Goal: Information Seeking & Learning: Get advice/opinions

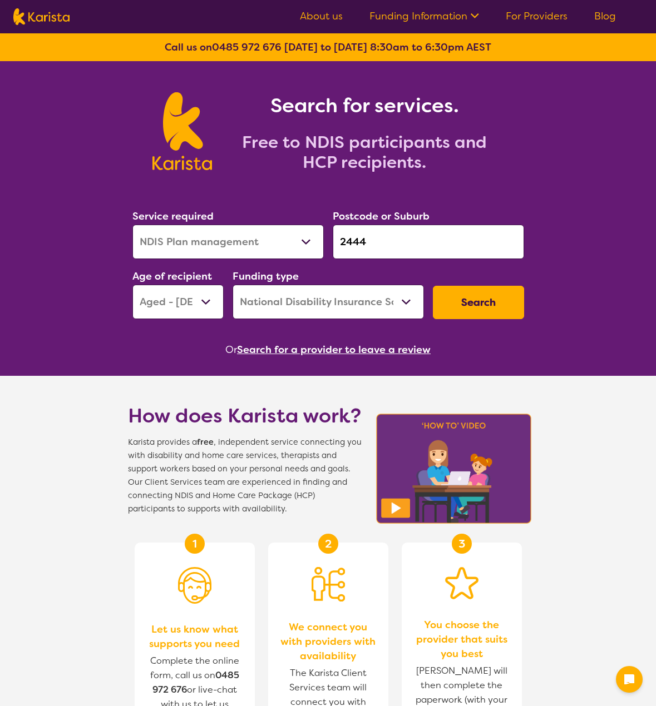
select select "NDIS Plan management"
select select "AG"
select select "NDIS"
click at [481, 315] on button "Search" at bounding box center [478, 302] width 91 height 33
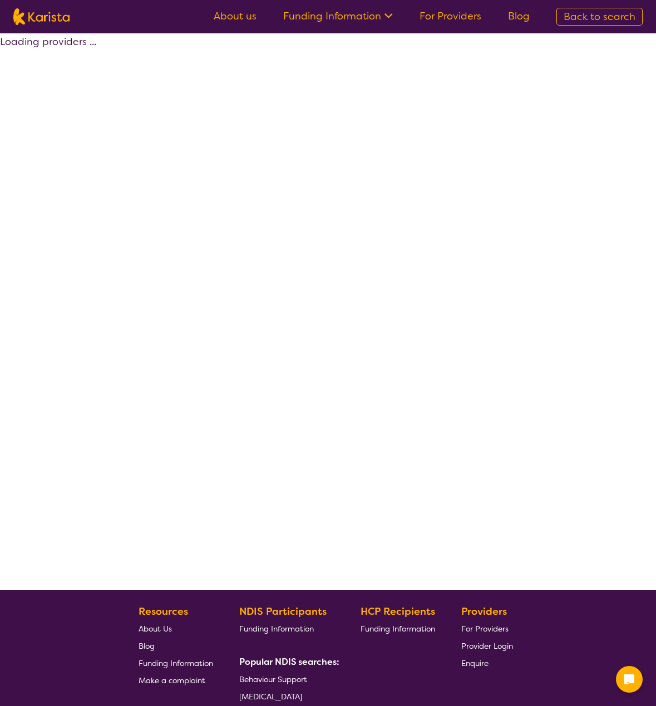
select select "by_score"
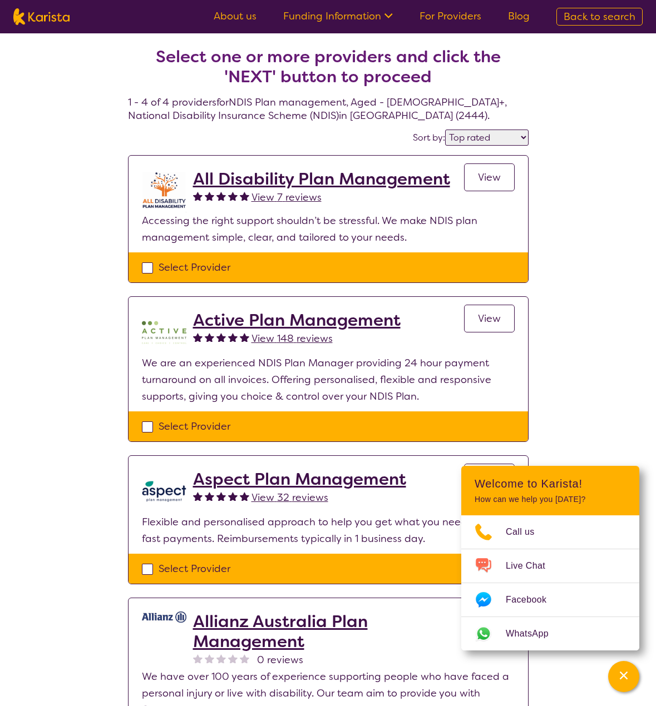
click at [265, 194] on span "View 7 reviews" at bounding box center [286, 197] width 70 height 13
